Goal: Task Accomplishment & Management: Complete application form

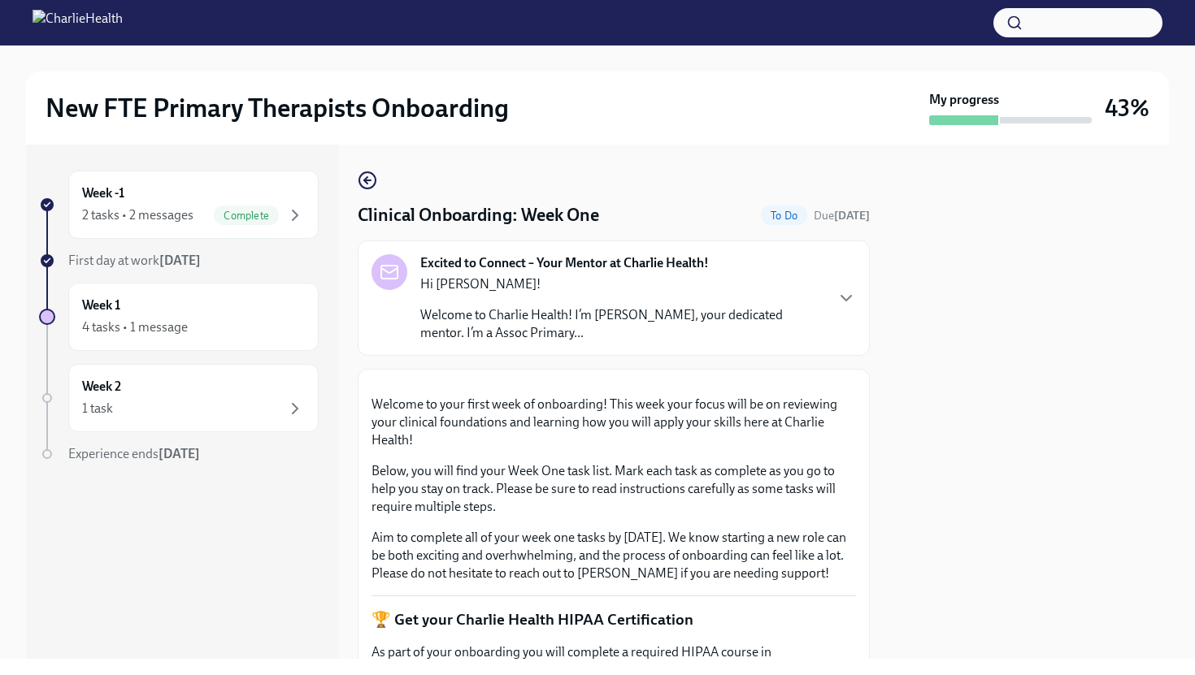
click at [1077, 290] on div at bounding box center [1029, 402] width 280 height 514
click at [904, 478] on div at bounding box center [1029, 402] width 280 height 514
click at [293, 226] on div "Week -1 2 tasks • 2 messages Complete" at bounding box center [193, 205] width 250 height 68
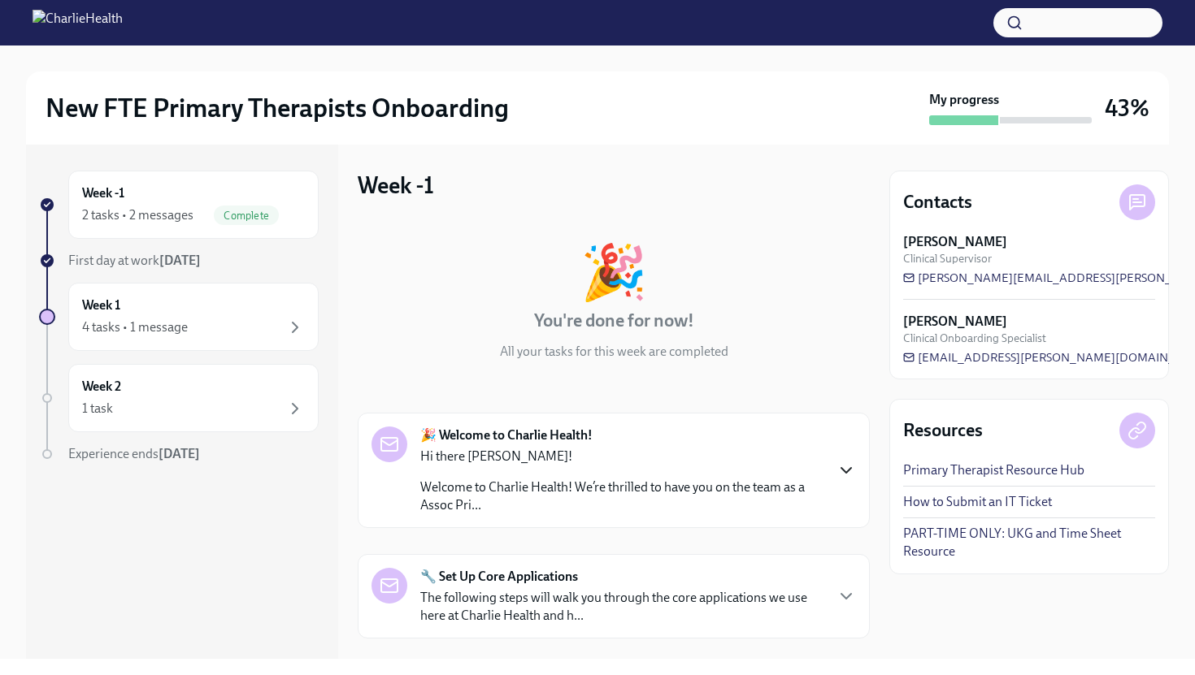
click at [845, 477] on icon "button" at bounding box center [846, 471] width 20 height 20
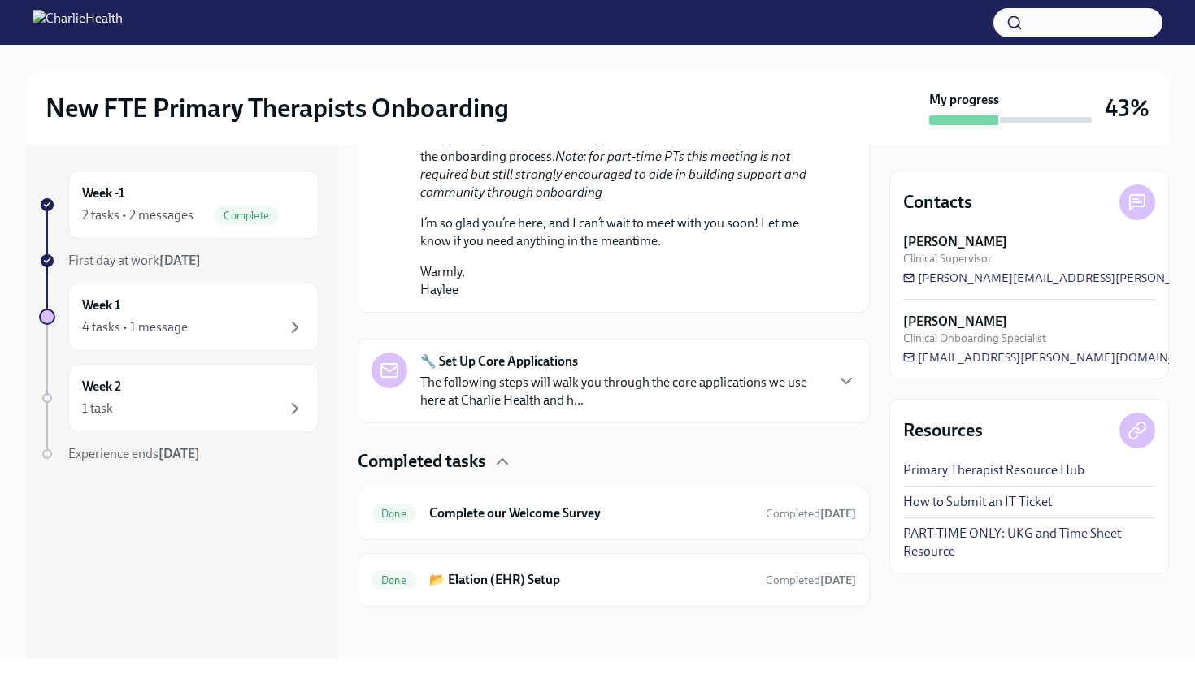
scroll to position [1223, 0]
click at [292, 330] on icon "button" at bounding box center [295, 328] width 20 height 20
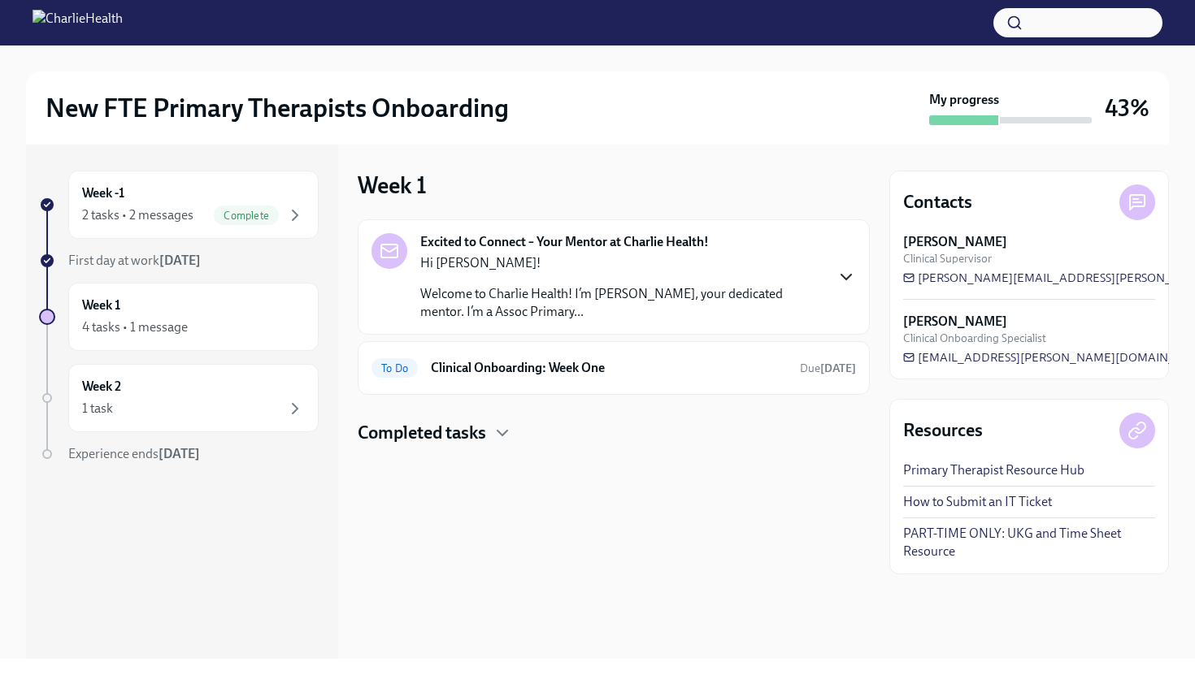
click at [843, 280] on icon "button" at bounding box center [846, 277] width 20 height 20
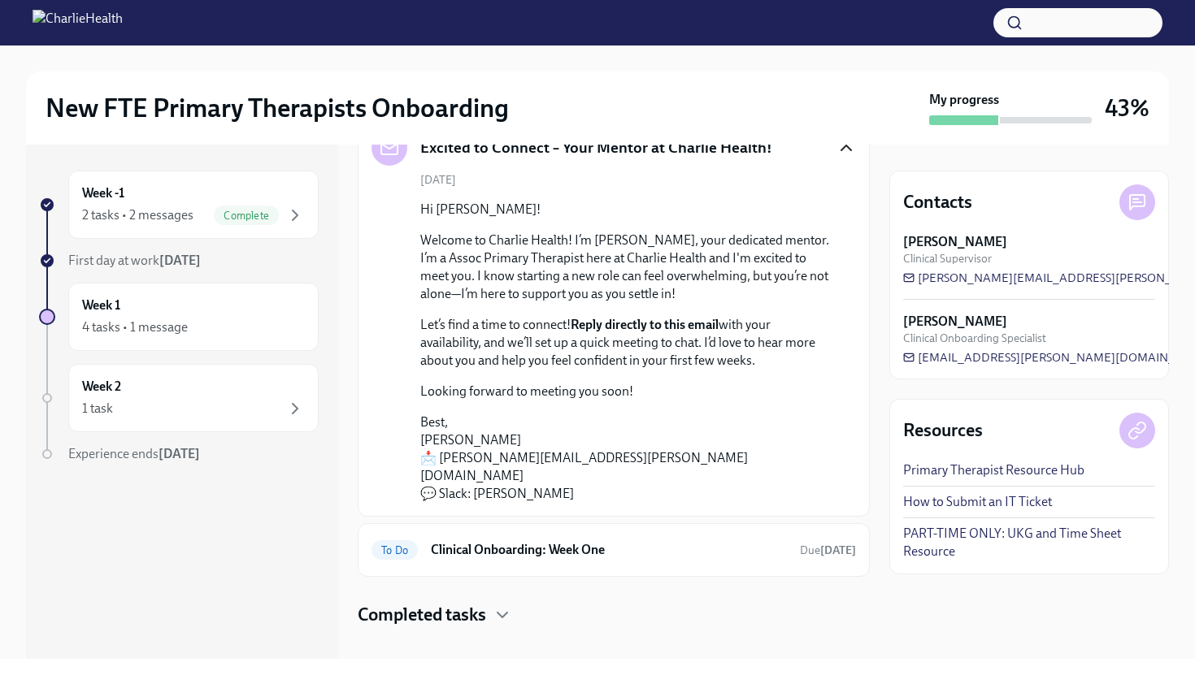
scroll to position [106, 0]
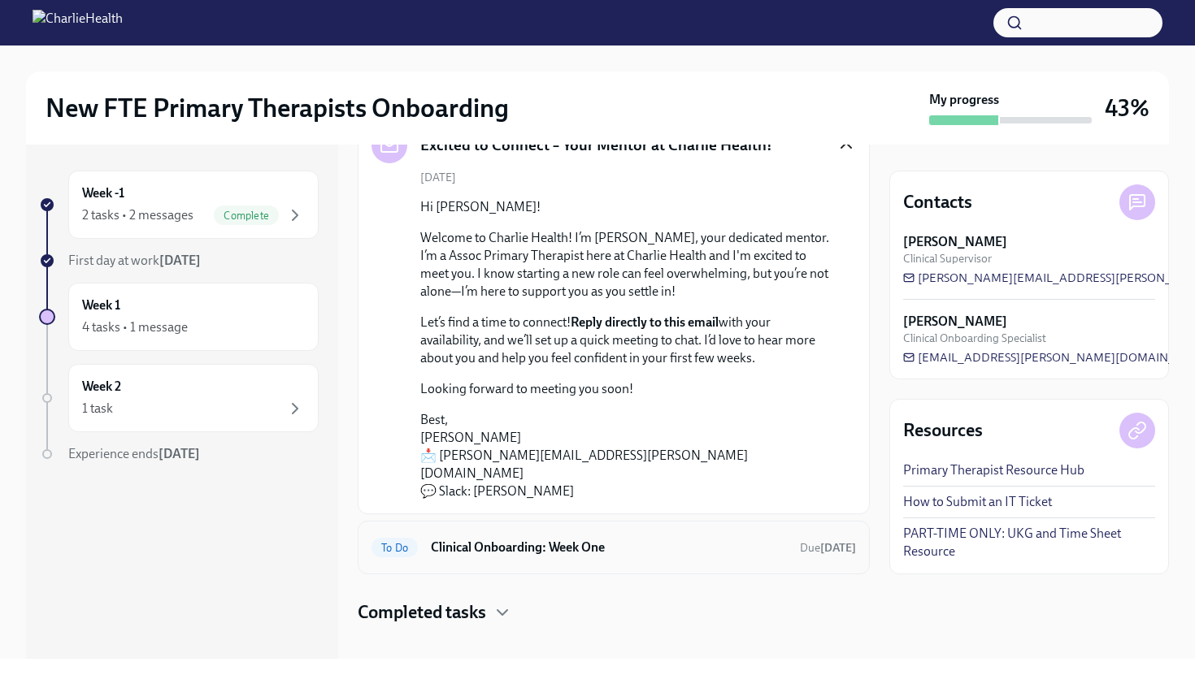
click at [397, 538] on div "To Do" at bounding box center [394, 548] width 46 height 20
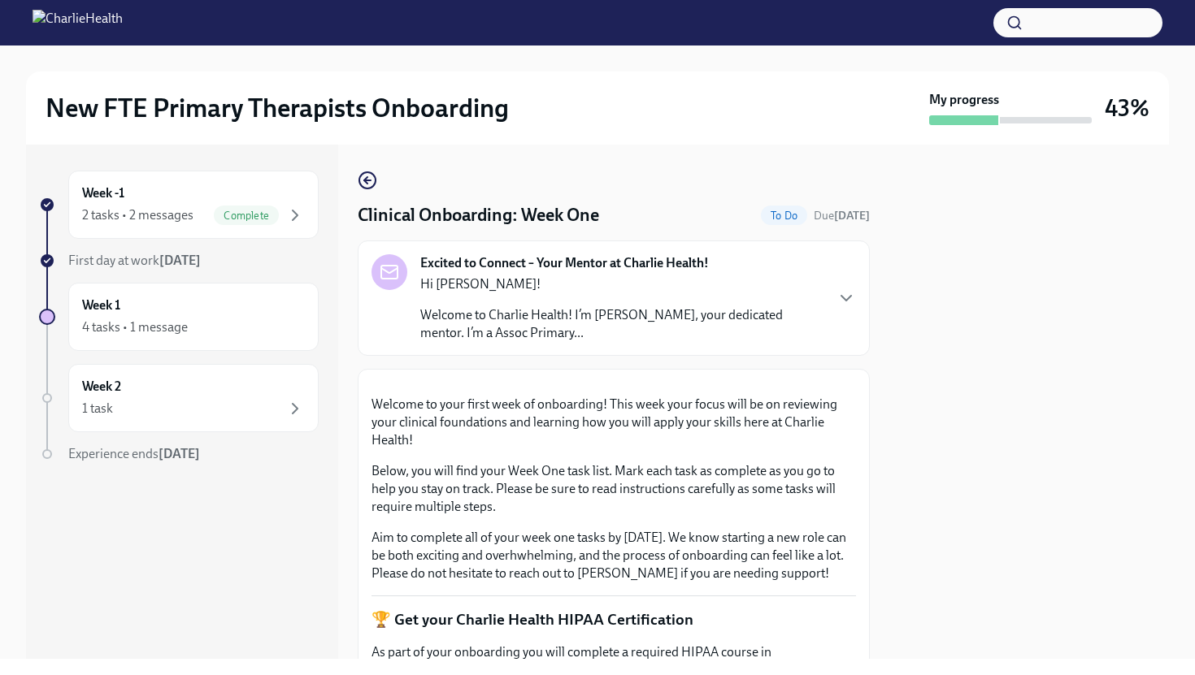
click at [821, 383] on button "Zoom image" at bounding box center [613, 383] width 484 height 0
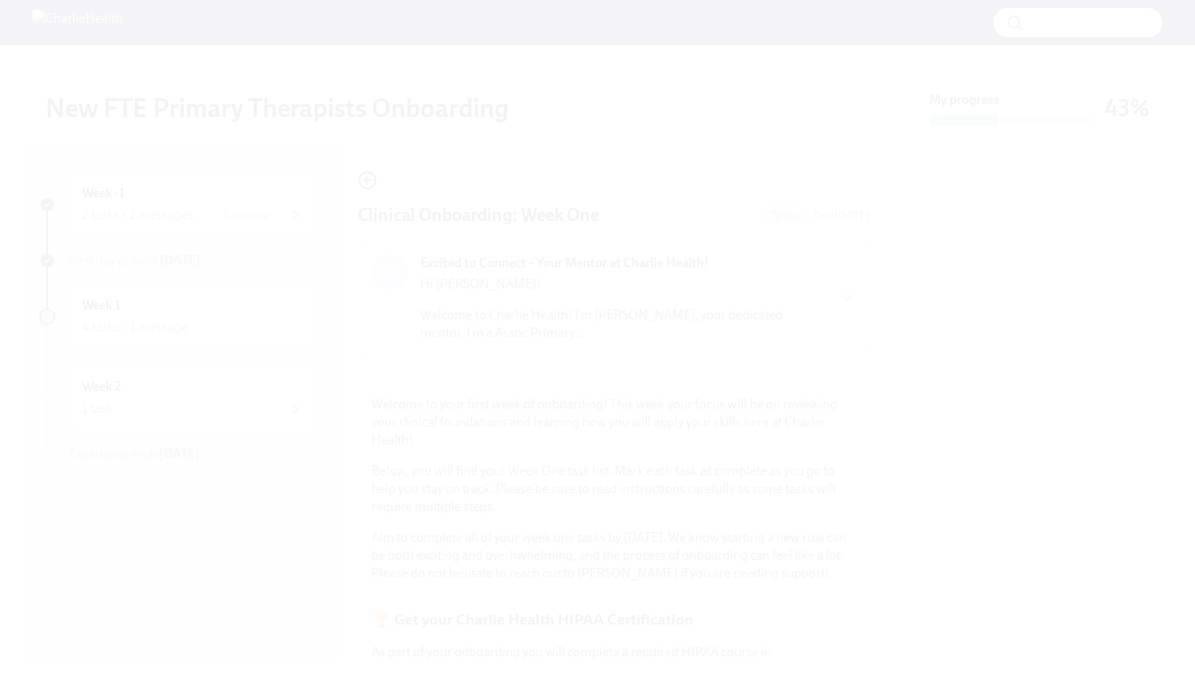
click at [821, 476] on button "Unzoom image" at bounding box center [597, 337] width 1195 height 675
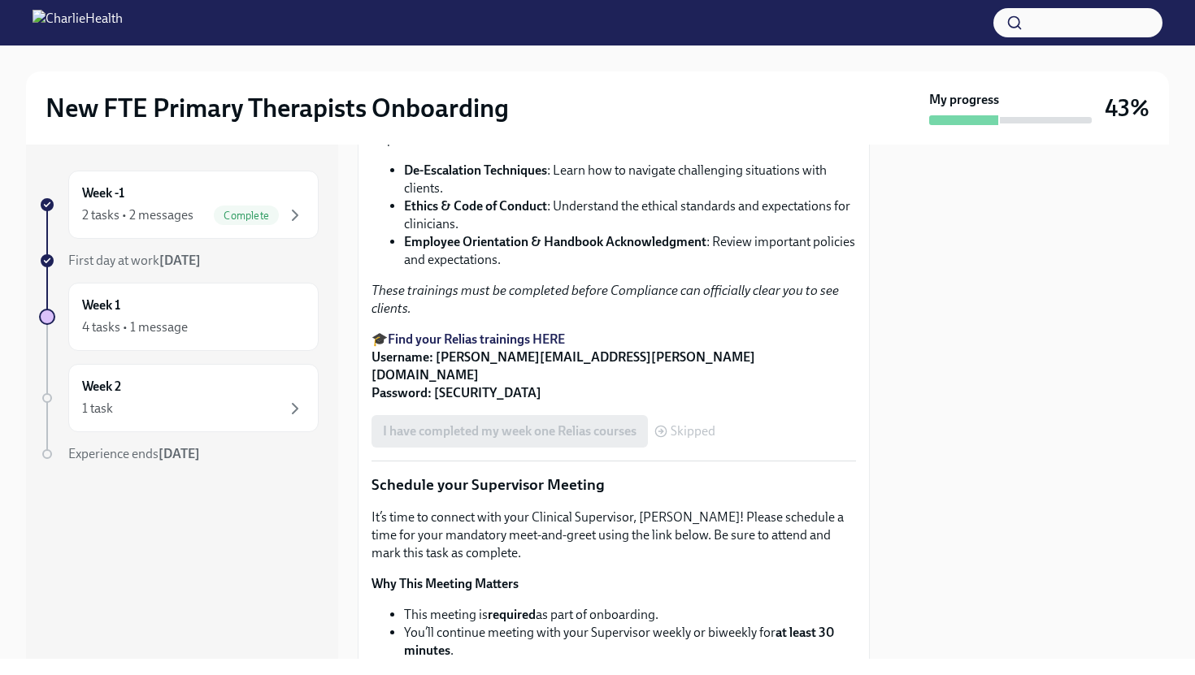
scroll to position [1105, 0]
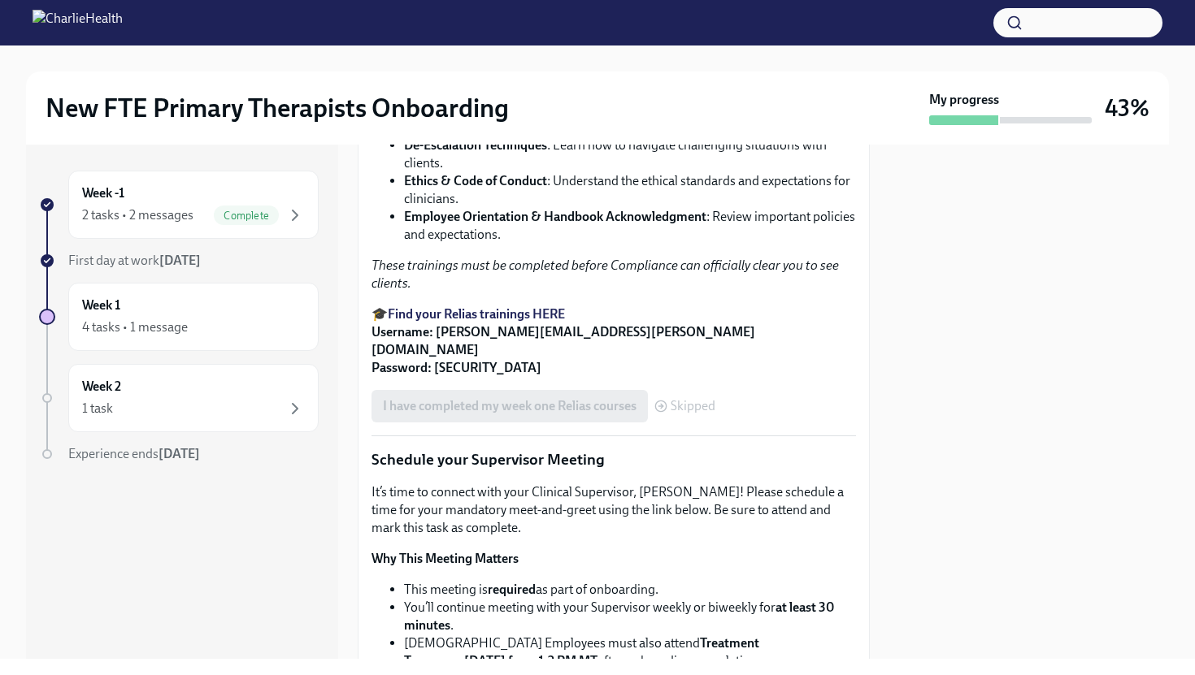
click at [476, 322] on strong "Find your Relias trainings HERE" at bounding box center [476, 313] width 177 height 15
click at [909, 488] on div at bounding box center [1029, 402] width 280 height 514
click at [776, 509] on div "Welcome to your first week of onboarding! This week your focus will be on revie…" at bounding box center [613, 621] width 484 height 2689
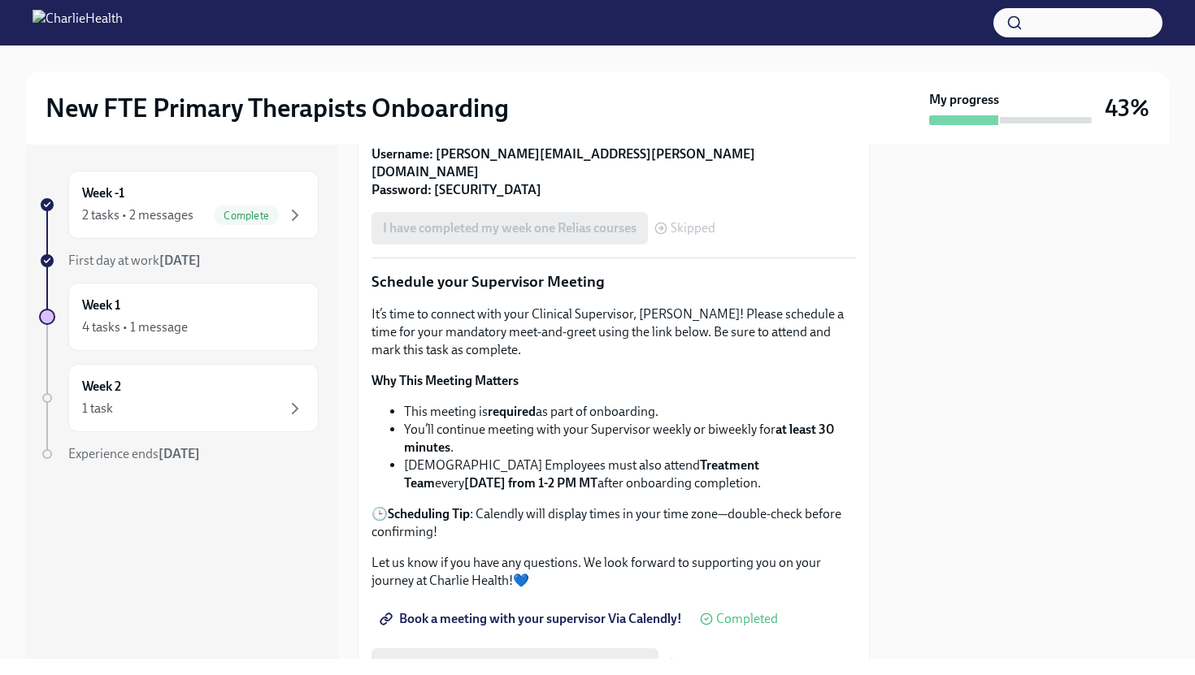
scroll to position [1333, 0]
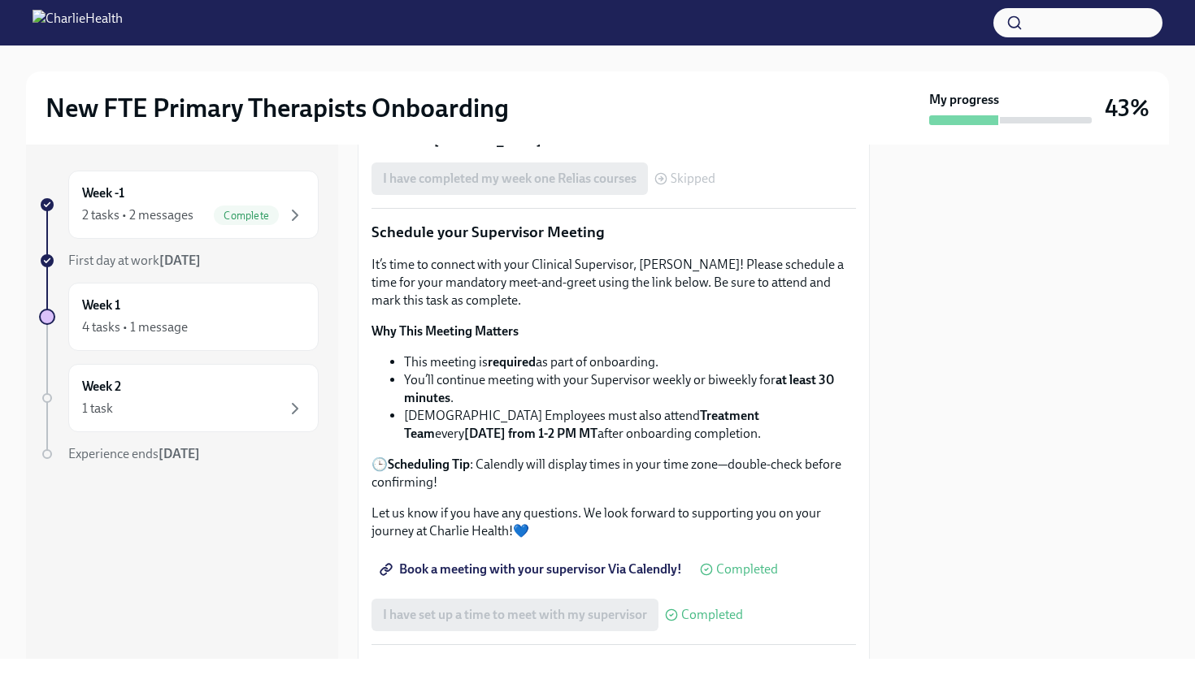
click at [1013, 506] on div at bounding box center [1029, 402] width 280 height 514
click at [904, 418] on div at bounding box center [1029, 402] width 280 height 514
click at [808, 341] on p "Why This Meeting Matters" at bounding box center [613, 332] width 484 height 18
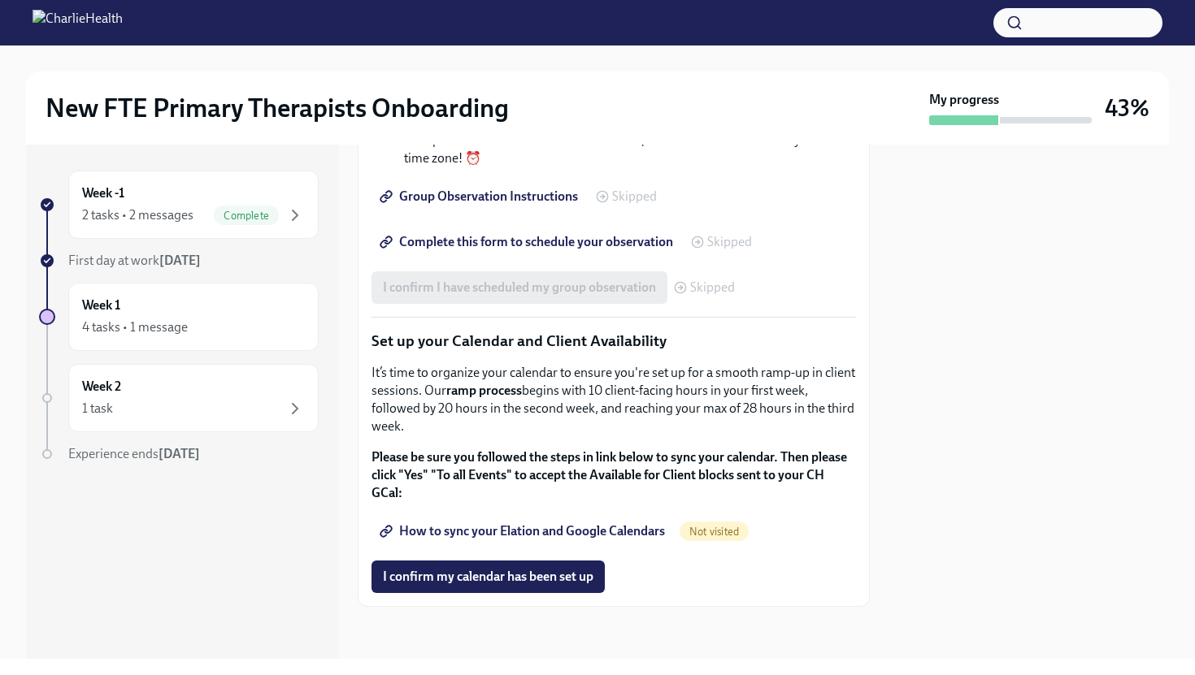
scroll to position [2603, 0]
click at [553, 526] on span "How to sync your Elation and Google Calendars" at bounding box center [524, 531] width 282 height 16
click at [484, 571] on span "I confirm my calendar has been set up" at bounding box center [488, 577] width 211 height 16
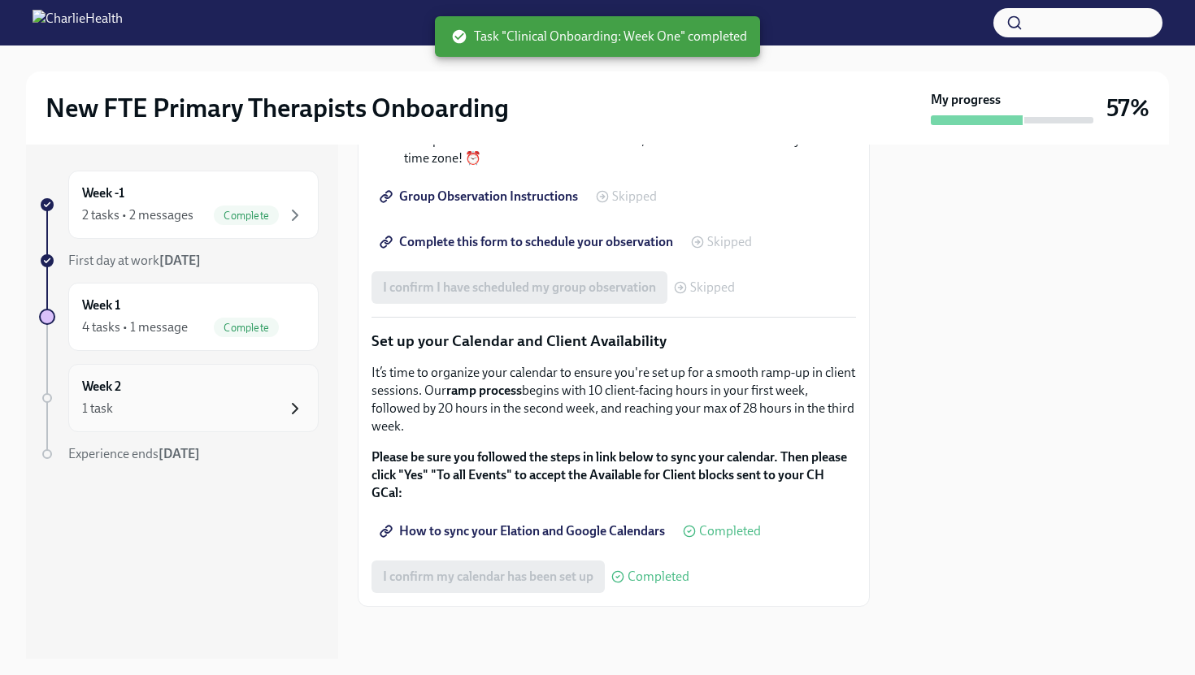
click at [294, 410] on icon "button" at bounding box center [295, 409] width 20 height 20
